Goal: Transaction & Acquisition: Purchase product/service

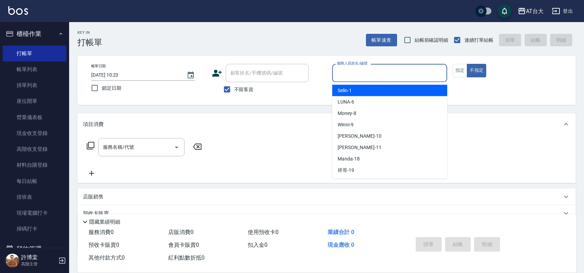
click at [393, 68] on input "服務人員姓名/編號" at bounding box center [389, 73] width 109 height 12
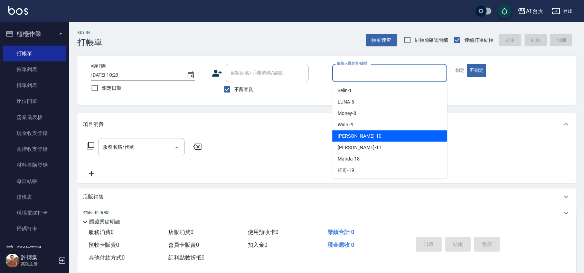
click at [375, 141] on div "JOJO -10" at bounding box center [389, 136] width 115 height 11
type input "JOJO-10"
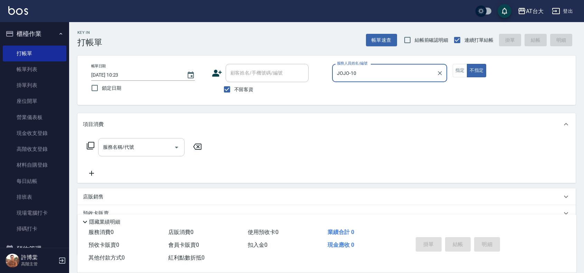
click at [159, 143] on input "服務名稱/代號" at bounding box center [136, 147] width 70 height 12
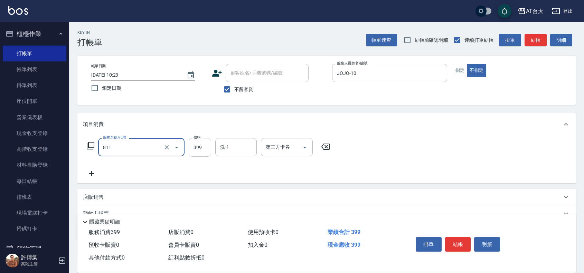
type input "洗+剪(811)"
click at [195, 144] on input "399" at bounding box center [200, 147] width 22 height 19
click at [203, 147] on input "599" at bounding box center [200, 147] width 22 height 19
type input "699"
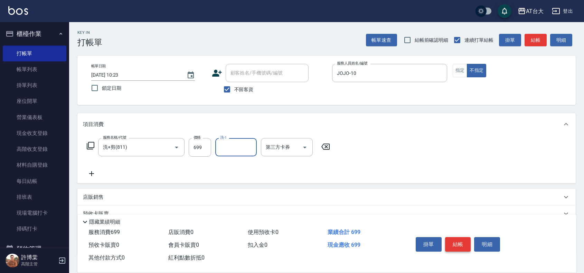
click at [459, 244] on button "結帳" at bounding box center [458, 244] width 26 height 15
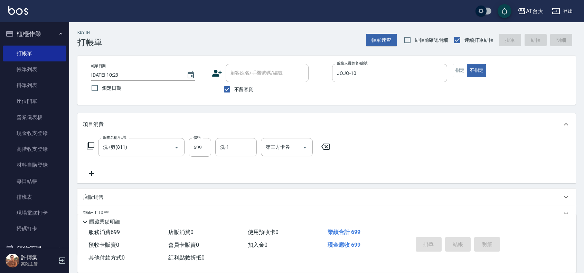
type input "[DATE] 11:55"
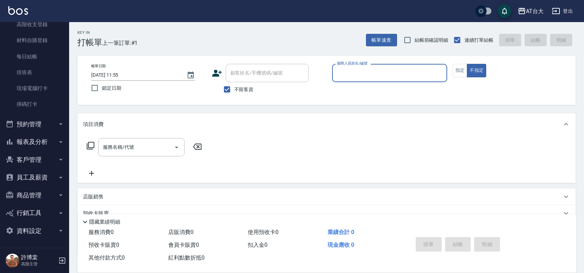
scroll to position [47, 0]
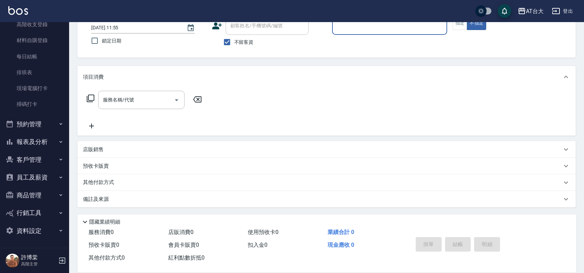
click at [16, 137] on button "報表及分析" at bounding box center [35, 142] width 64 height 18
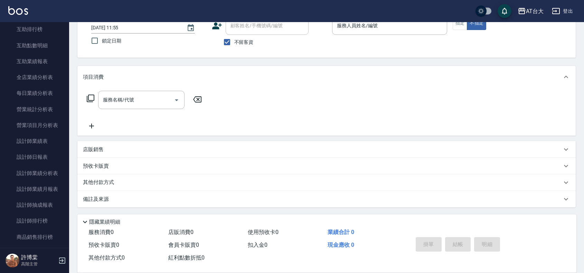
scroll to position [384, 0]
click at [16, 137] on link "設計師日報表" at bounding box center [35, 142] width 64 height 16
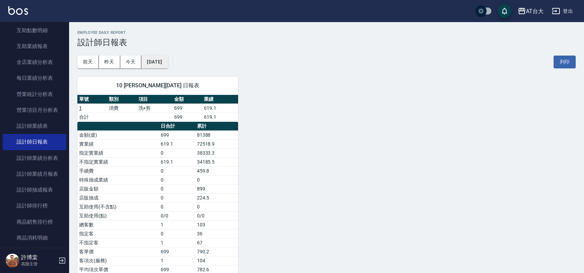
click at [149, 62] on button "[DATE]" at bounding box center [154, 62] width 26 height 13
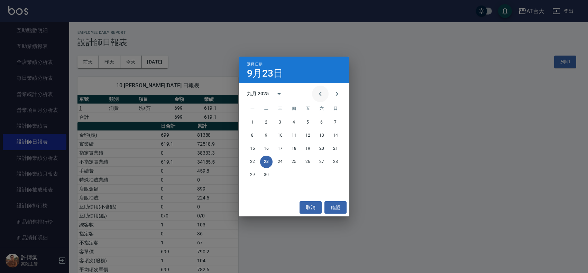
click at [325, 94] on button "Previous month" at bounding box center [320, 94] width 17 height 17
click at [323, 158] on button "23" at bounding box center [321, 162] width 12 height 12
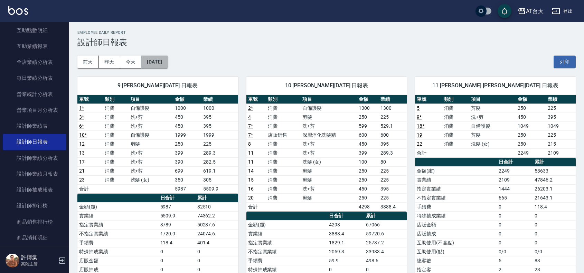
click at [159, 60] on button "[DATE]" at bounding box center [154, 62] width 26 height 13
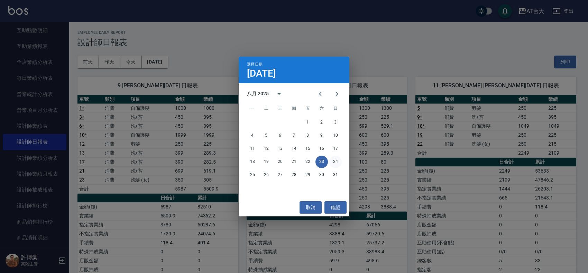
click at [337, 158] on button "24" at bounding box center [335, 162] width 12 height 12
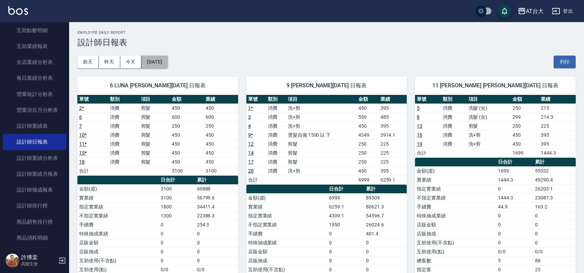
click at [152, 63] on button "[DATE]" at bounding box center [154, 62] width 26 height 13
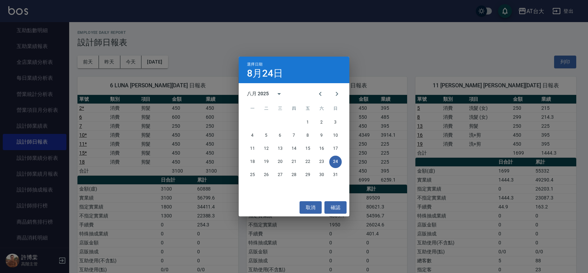
click at [194, 66] on div "選擇日期 [DATE] 八月 2025 一 二 三 四 五 六 日 1 2 3 4 5 6 7 8 9 10 11 12 13 14 15 16 17 18 …" at bounding box center [294, 136] width 588 height 273
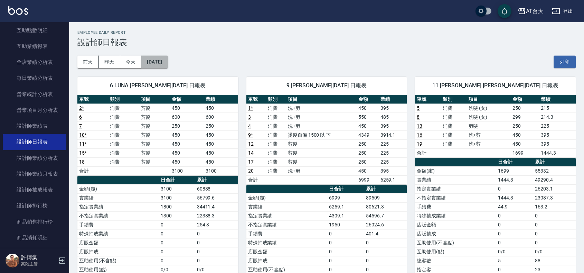
click at [168, 66] on button "[DATE]" at bounding box center [154, 62] width 26 height 13
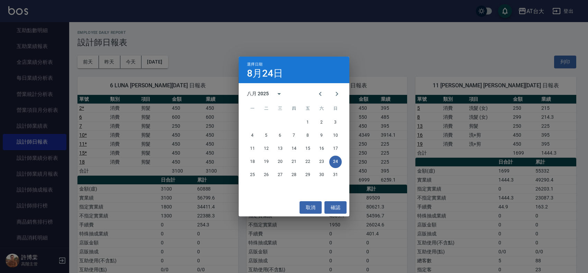
click at [153, 47] on div "選擇日期 [DATE] 八月 2025 一 二 三 四 五 六 日 1 2 3 4 5 6 7 8 9 10 11 12 13 14 15 16 17 18 …" at bounding box center [294, 136] width 588 height 273
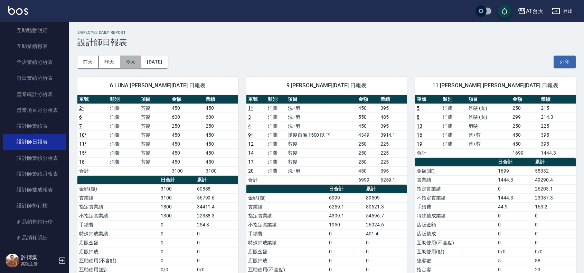
click at [125, 57] on button "今天" at bounding box center [130, 62] width 21 height 13
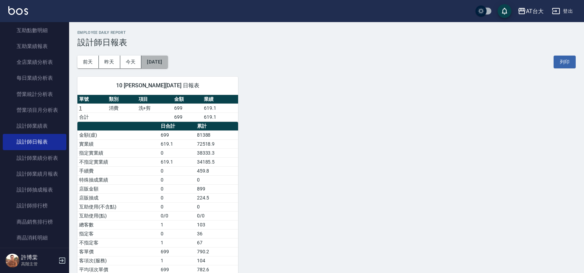
click at [154, 61] on button "[DATE]" at bounding box center [154, 62] width 26 height 13
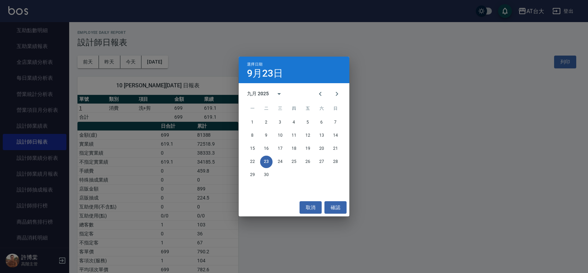
click at [391, 160] on div "選擇日期 9月23日 九月 2025 一 二 三 四 五 六 日 1 2 3 4 5 6 7 8 9 10 11 12 13 14 15 16 17 18 1…" at bounding box center [294, 136] width 588 height 273
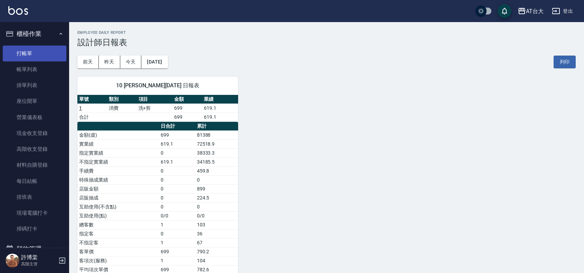
click at [40, 54] on link "打帳單" at bounding box center [35, 54] width 64 height 16
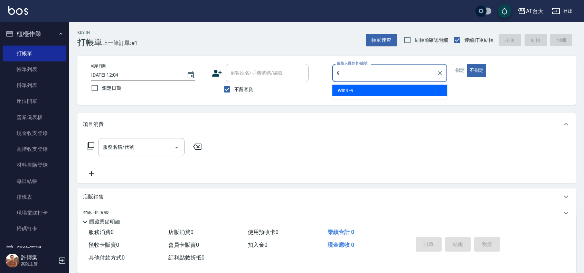
type input "Winni-9"
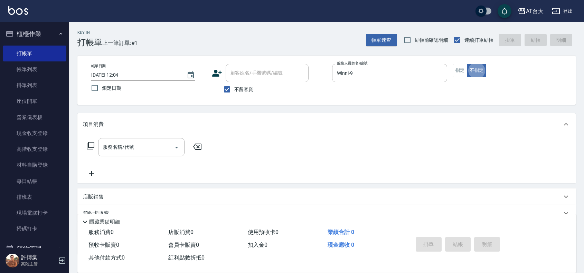
type button "false"
click at [456, 67] on button "指定" at bounding box center [460, 70] width 15 height 13
click at [152, 145] on input "服務名稱/代號" at bounding box center [136, 147] width 70 height 12
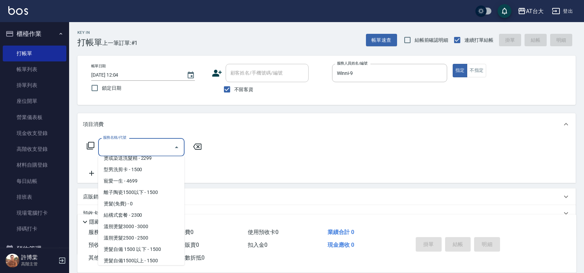
scroll to position [259, 0]
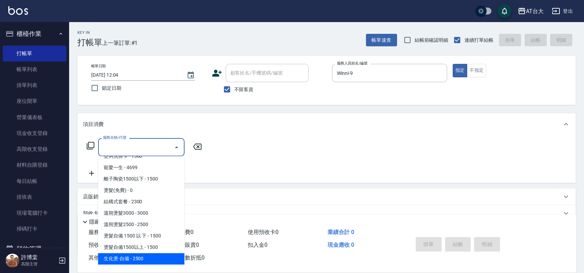
click at [158, 259] on span "生化燙-自備 - 2500" at bounding box center [141, 259] width 86 height 11
type input "生化燙-自備(227)"
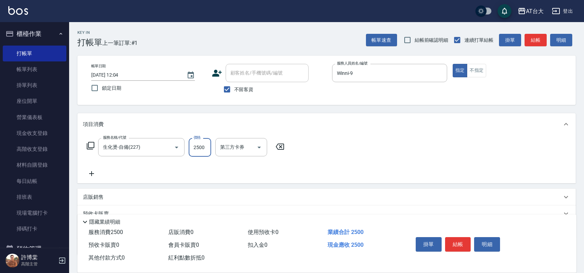
click at [199, 152] on input "2500" at bounding box center [200, 147] width 22 height 19
type input "2199"
click at [452, 247] on button "結帳" at bounding box center [458, 244] width 26 height 15
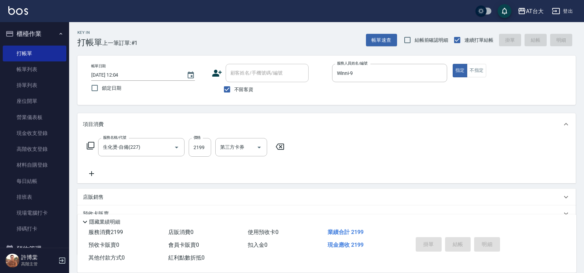
type input "[DATE] 12:12"
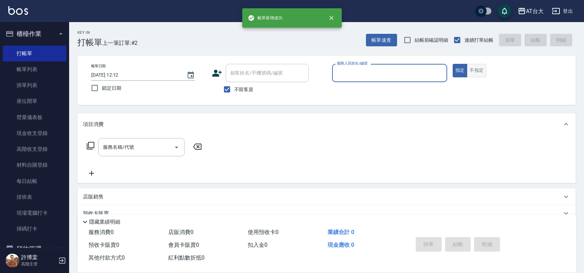
click at [474, 68] on button "不指定" at bounding box center [476, 70] width 19 height 13
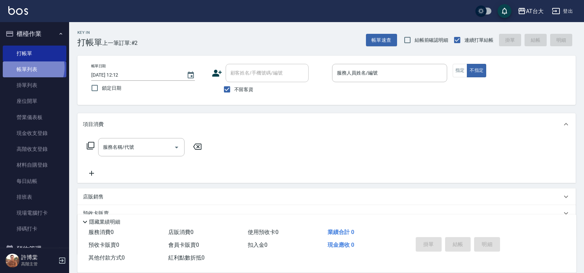
click at [31, 68] on link "帳單列表" at bounding box center [35, 70] width 64 height 16
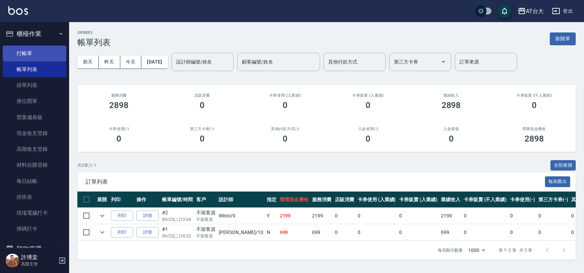
click at [24, 47] on link "打帳單" at bounding box center [35, 54] width 64 height 16
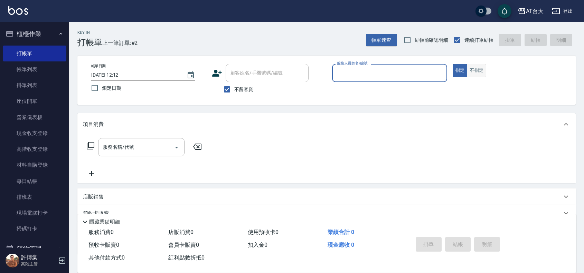
click at [473, 73] on button "不指定" at bounding box center [476, 70] width 19 height 13
